Goal: Entertainment & Leisure: Consume media (video, audio)

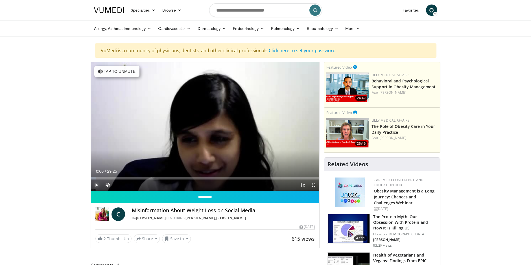
click at [96, 185] on span "Video Player" at bounding box center [96, 184] width 11 height 11
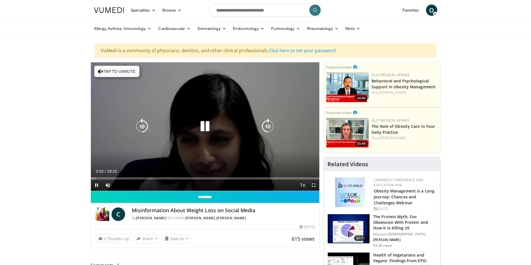
click at [268, 125] on icon "Video Player" at bounding box center [268, 127] width 16 height 16
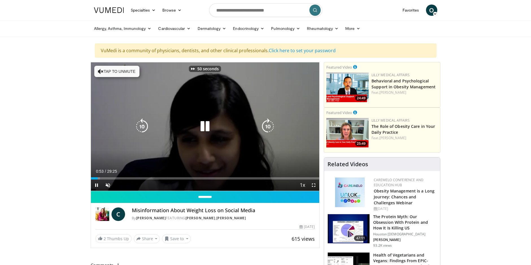
click at [268, 125] on icon "Video Player" at bounding box center [268, 127] width 16 height 16
click at [268, 126] on icon "Video Player" at bounding box center [268, 127] width 16 height 16
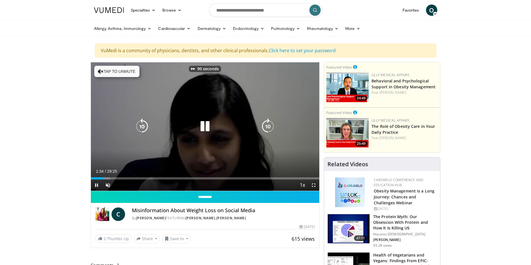
click at [268, 126] on icon "Video Player" at bounding box center [268, 127] width 16 height 16
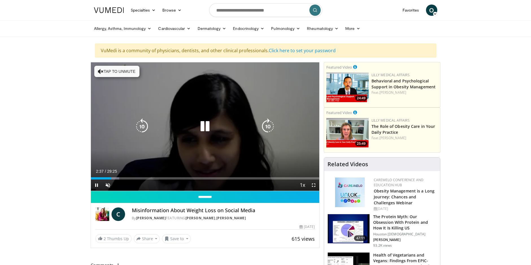
click at [144, 123] on icon "Video Player" at bounding box center [142, 127] width 16 height 16
click at [144, 124] on icon "Video Player" at bounding box center [142, 127] width 16 height 16
click at [145, 128] on icon "Video Player" at bounding box center [142, 127] width 16 height 16
click at [145, 129] on icon "Video Player" at bounding box center [142, 127] width 16 height 16
click at [205, 120] on icon "Video Player" at bounding box center [205, 127] width 16 height 16
